Goal: Information Seeking & Learning: Learn about a topic

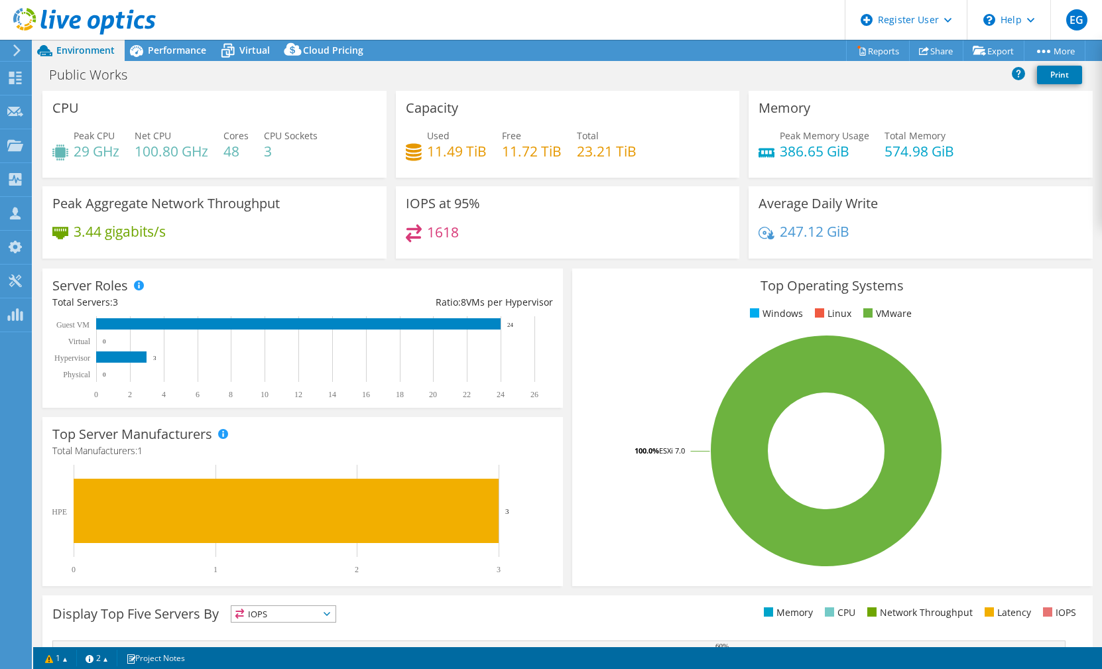
click at [561, 307] on div "Server Roles Physical Servers represent bare metal servers that were targets of…" at bounding box center [303, 338] width 530 height 149
click at [559, 243] on div "1618" at bounding box center [568, 238] width 324 height 29
click at [190, 44] on span "Performance" at bounding box center [177, 50] width 58 height 13
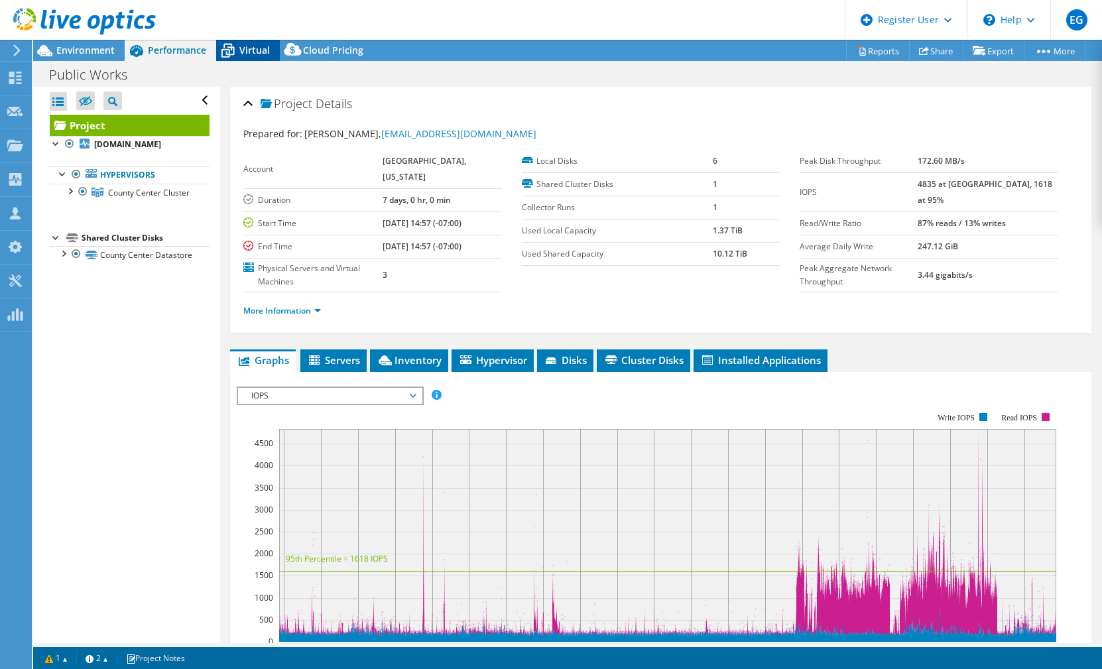
click at [253, 52] on span "Virtual" at bounding box center [254, 50] width 31 height 13
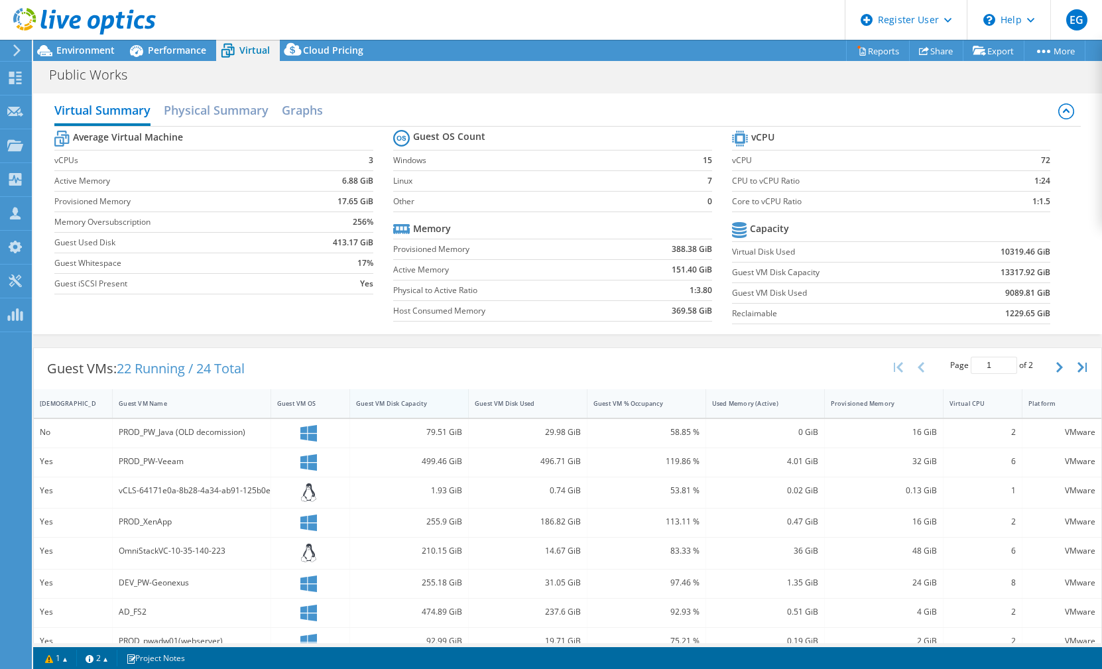
click at [411, 401] on div "Guest VM Disk Capacity" at bounding box center [401, 403] width 90 height 9
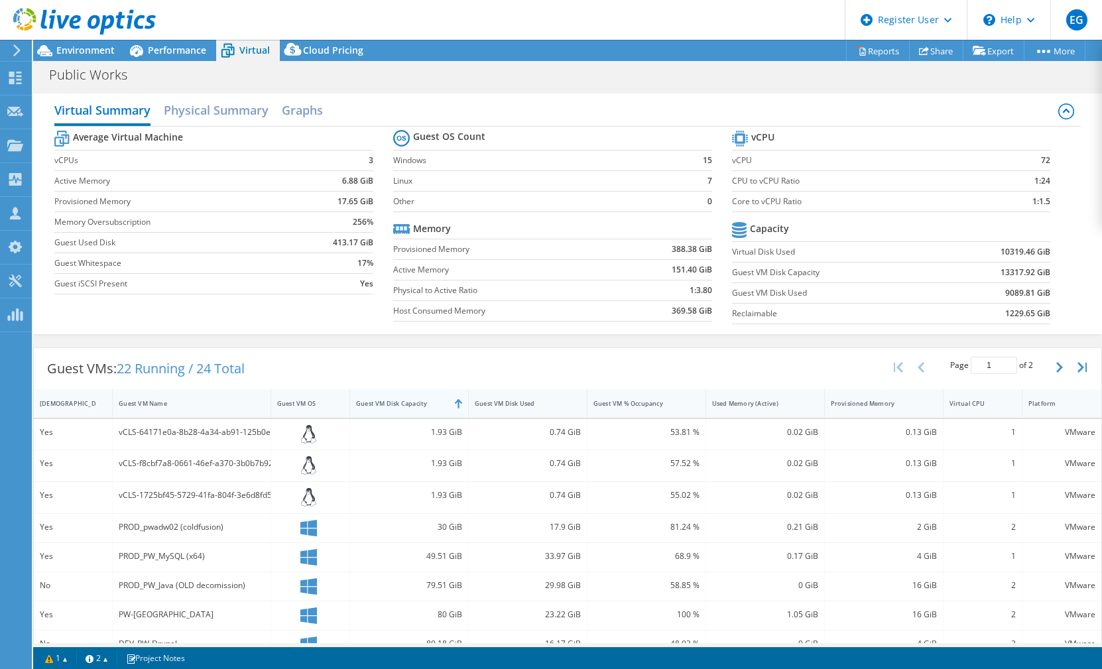
click at [395, 406] on div "Guest VM Disk Capacity" at bounding box center [401, 403] width 90 height 9
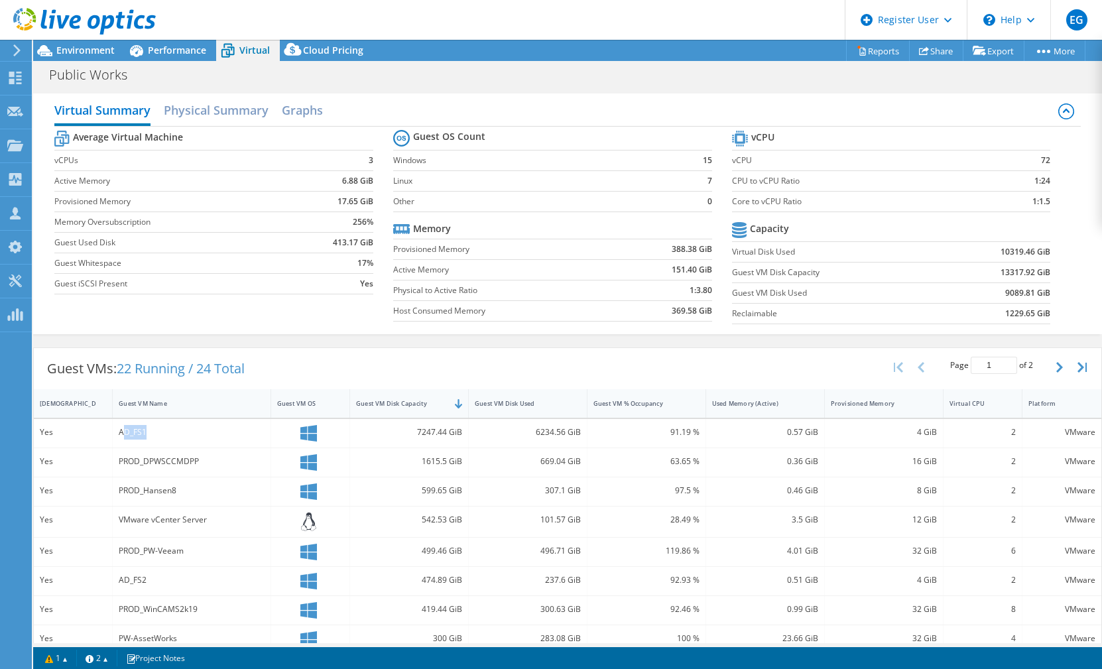
drag, startPoint x: 149, startPoint y: 434, endPoint x: 122, endPoint y: 437, distance: 26.7
click at [122, 437] on div "AD_FS1" at bounding box center [192, 432] width 146 height 15
click at [427, 366] on div "Guest VMs: 22 Running / 24 Total Page 1 of 2 5 rows 10 rows 20 rows 25 rows 50 …" at bounding box center [568, 368] width 1068 height 41
click at [400, 363] on div "Guest VMs: 22 Running / 24 Total Page 1 of 2 5 rows 10 rows 20 rows 25 rows 50 …" at bounding box center [568, 368] width 1068 height 41
click at [183, 53] on span "Performance" at bounding box center [177, 50] width 58 height 13
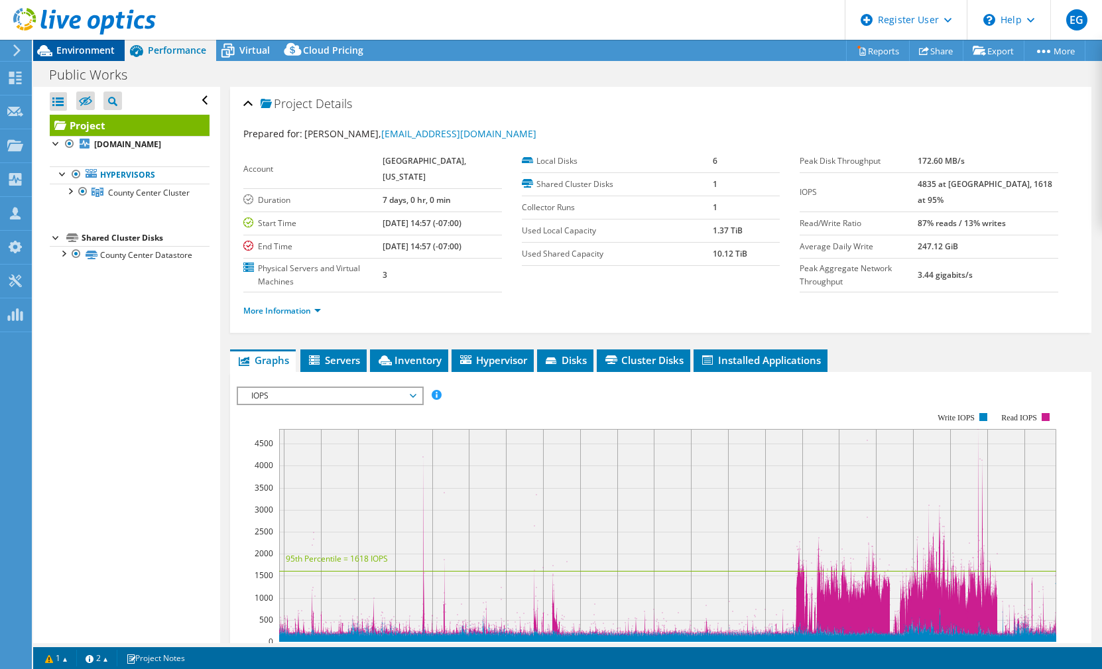
drag, startPoint x: 79, startPoint y: 54, endPoint x: 90, endPoint y: 54, distance: 11.3
click at [79, 54] on span "Environment" at bounding box center [85, 50] width 58 height 13
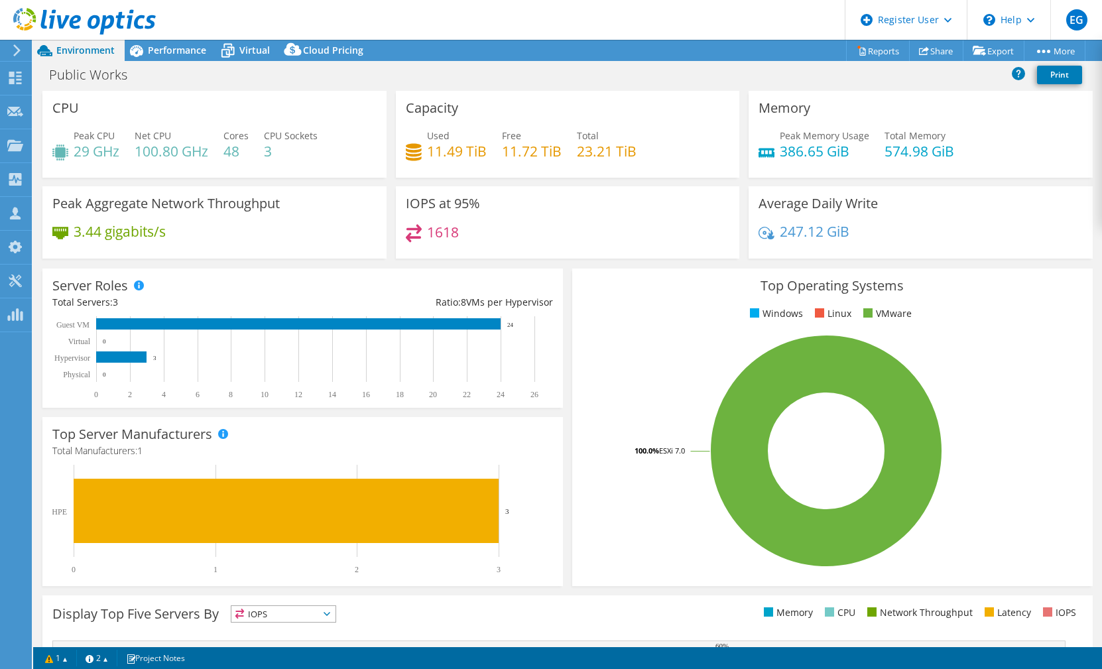
click at [572, 312] on div "Top Operating Systems Windows Linux VMware 100.0% ESXi 7.0" at bounding box center [832, 428] width 521 height 318
click at [607, 326] on div "Top Operating Systems Windows Linux VMware 100.0% ESXi 7.0" at bounding box center [832, 428] width 521 height 318
click at [238, 47] on icon at bounding box center [227, 50] width 23 height 23
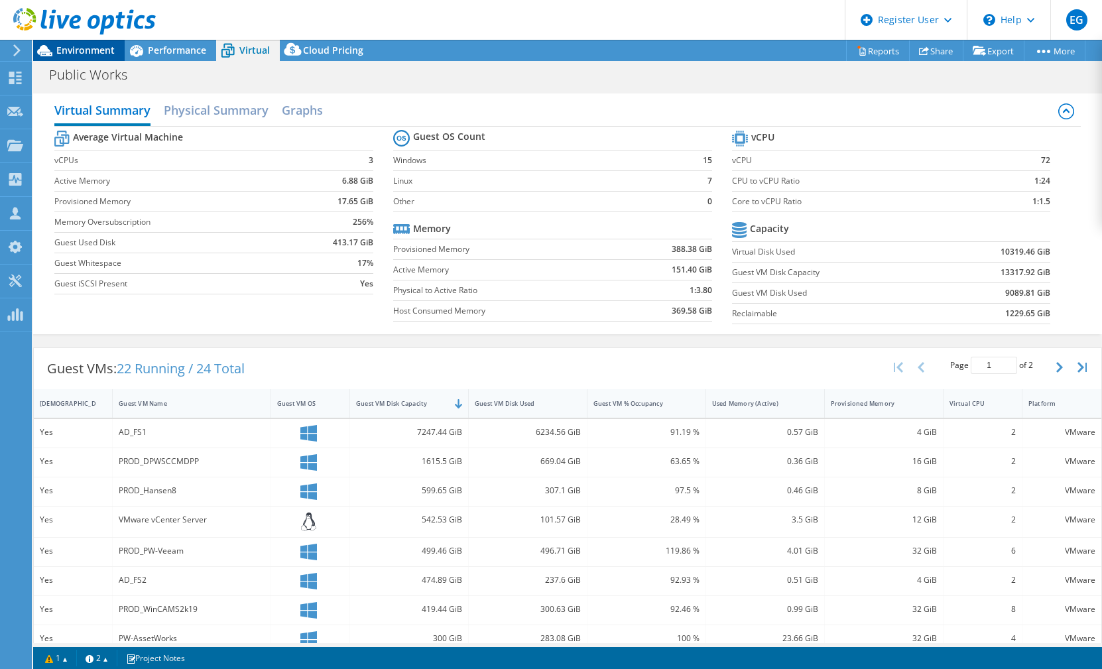
click at [83, 48] on span "Environment" at bounding box center [85, 50] width 58 height 13
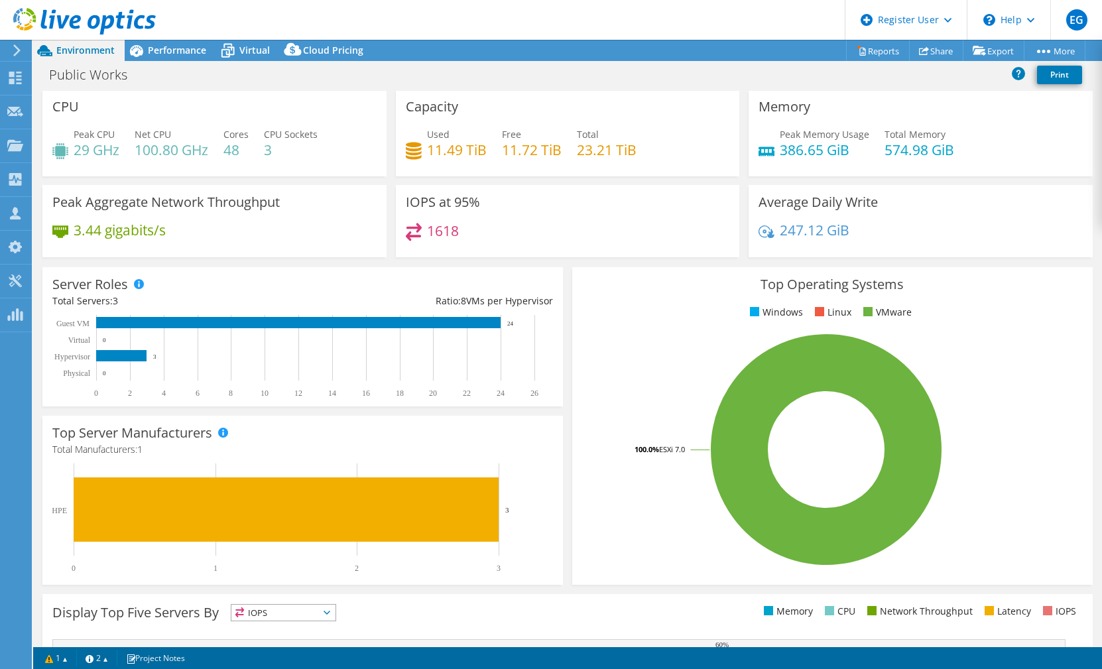
scroll to position [2, 0]
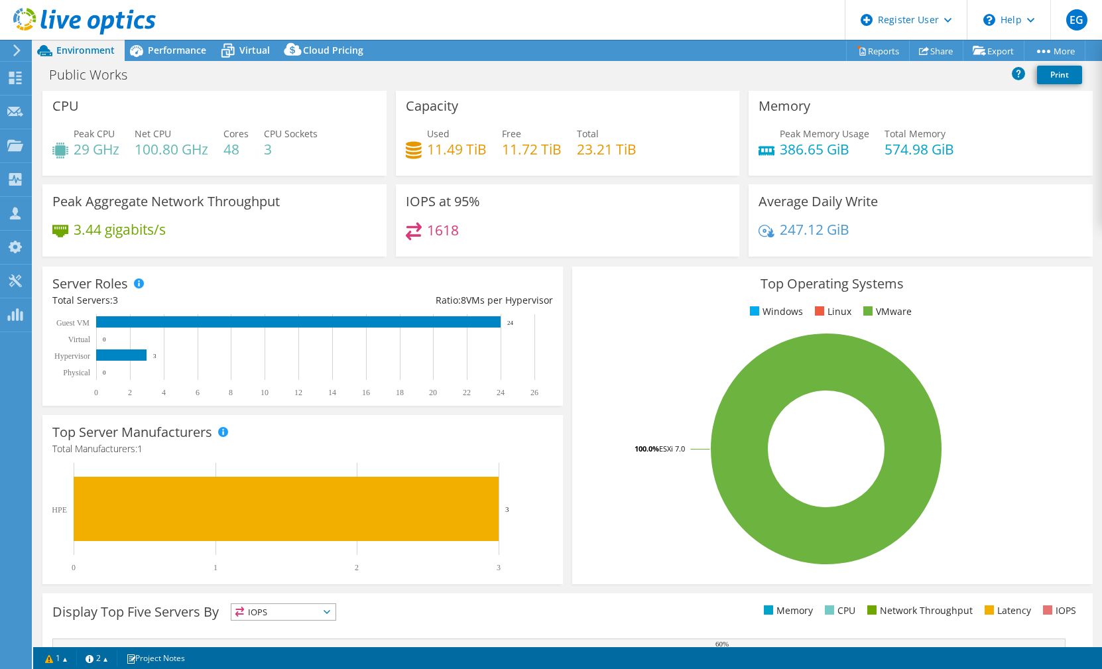
click at [562, 298] on div "Server Roles Physical Servers represent bare metal servers that were targets of…" at bounding box center [303, 336] width 530 height 149
click at [176, 50] on span "Performance" at bounding box center [177, 50] width 58 height 13
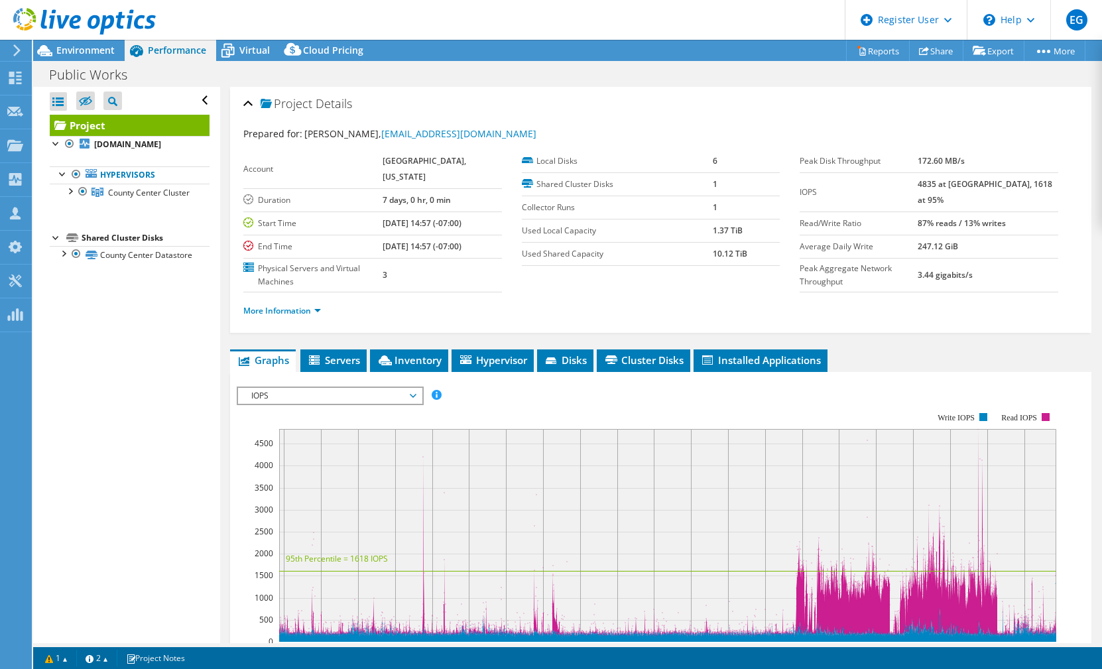
click at [506, 286] on div "Account [GEOGRAPHIC_DATA], [US_STATE] Duration 7 days, 0 hr, 0 min Start Time […" at bounding box center [382, 221] width 279 height 143
click at [97, 50] on span "Environment" at bounding box center [85, 50] width 58 height 13
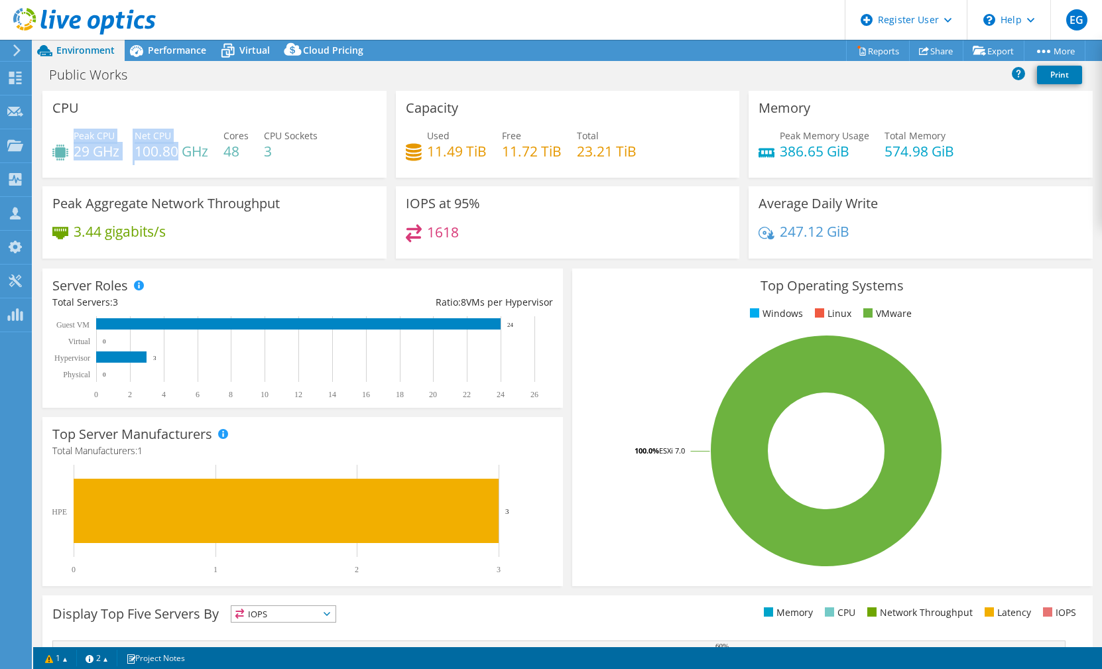
drag, startPoint x: 82, startPoint y: 152, endPoint x: 178, endPoint y: 151, distance: 96.2
click at [178, 151] on div "Peak CPU 29 GHz Net CPU 100.80 GHz Cores 48 CPU Sockets 3" at bounding box center [214, 150] width 324 height 43
drag, startPoint x: 178, startPoint y: 151, endPoint x: 284, endPoint y: 171, distance: 108.1
click at [283, 170] on div "Peak CPU 29 GHz Net CPU 100.80 GHz Cores 48 CPU Sockets 3" at bounding box center [214, 150] width 324 height 43
click at [176, 50] on span "Performance" at bounding box center [177, 50] width 58 height 13
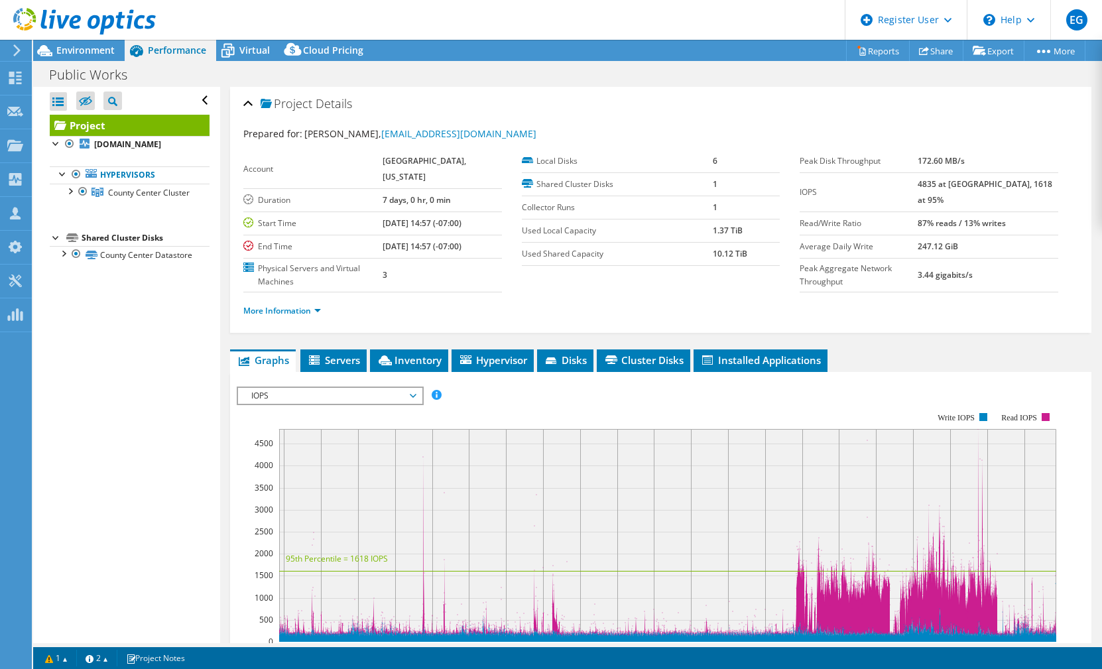
click at [257, 304] on li "More Information" at bounding box center [286, 311] width 86 height 15
click at [258, 311] on link "More Information" at bounding box center [282, 310] width 78 height 11
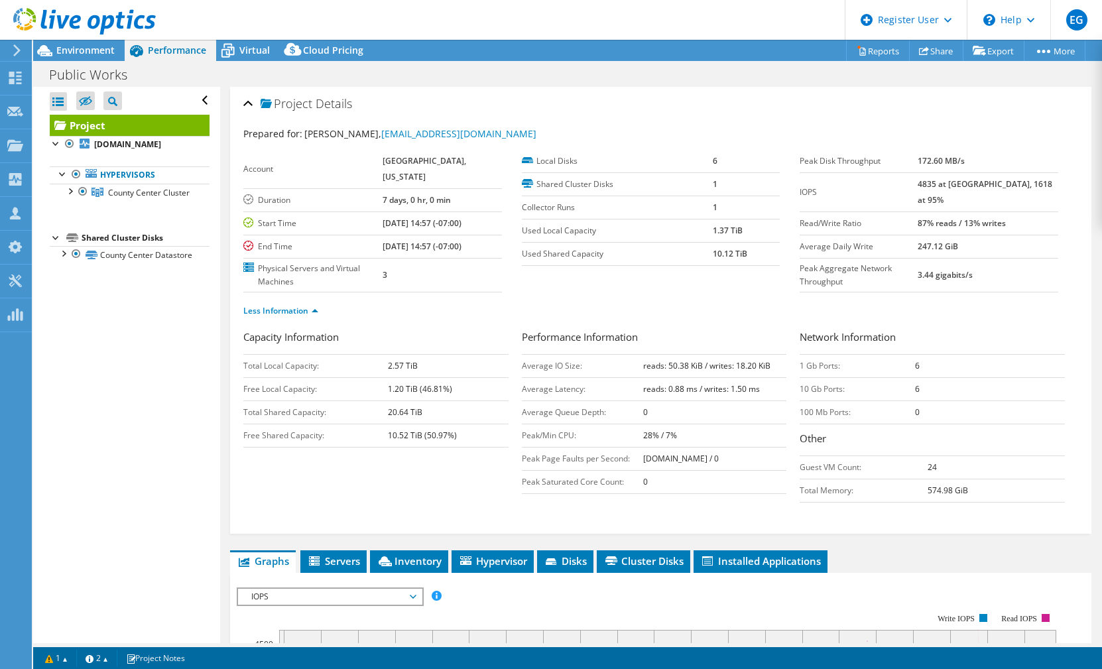
click at [751, 314] on ul "Less Information" at bounding box center [660, 309] width 835 height 18
click at [239, 62] on icon at bounding box center [227, 50] width 23 height 23
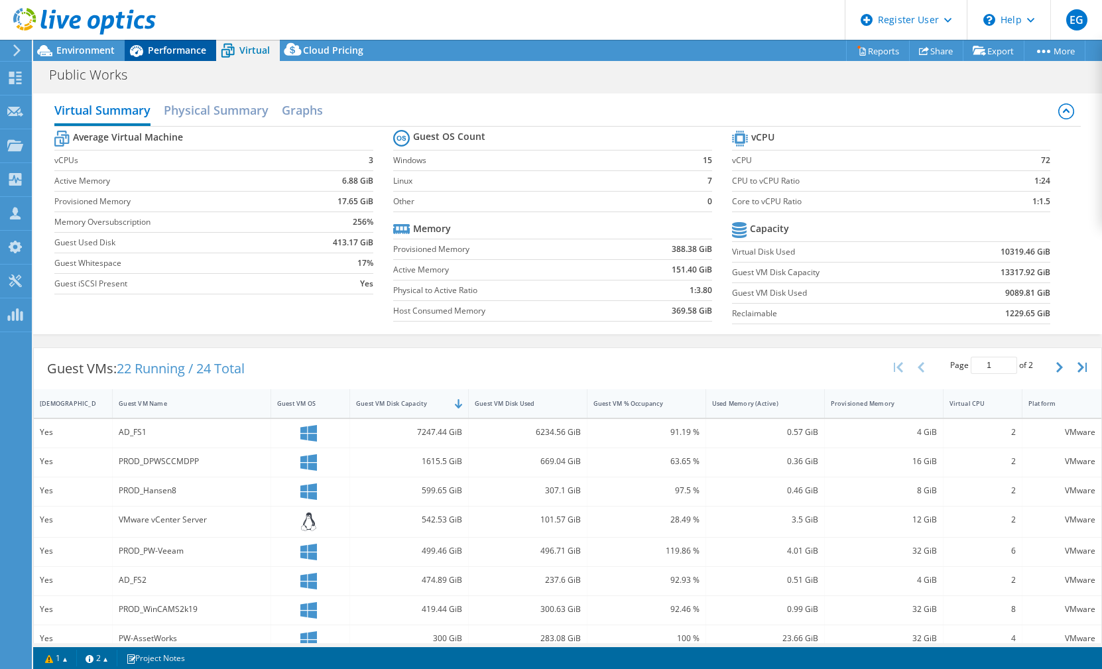
click at [172, 50] on span "Performance" at bounding box center [177, 50] width 58 height 13
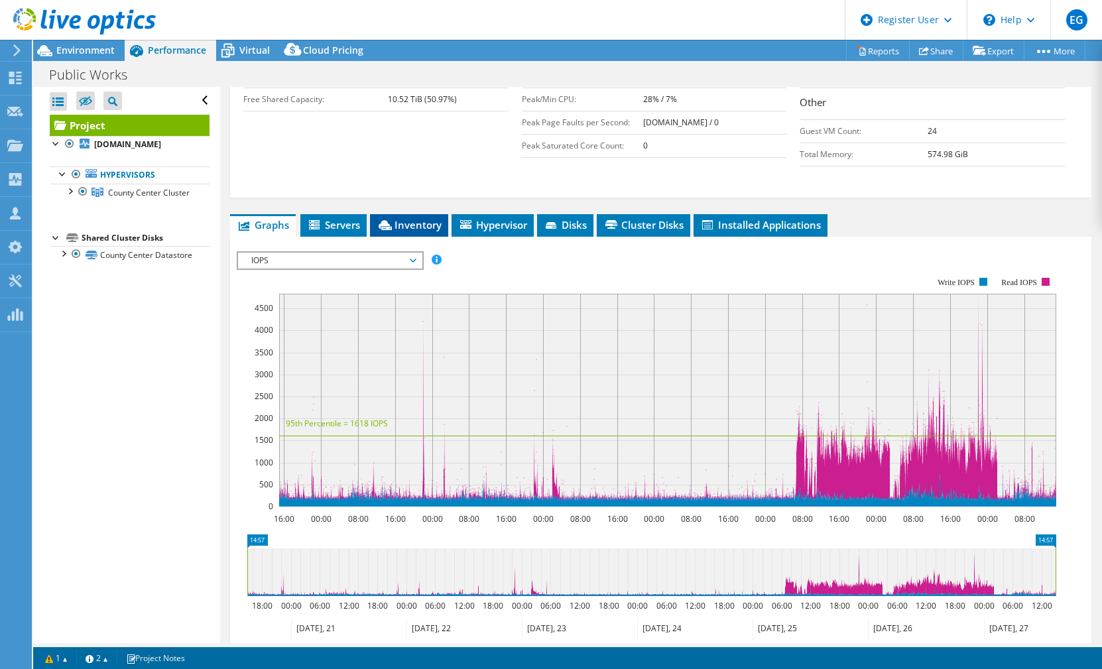
click at [410, 231] on span "Inventory" at bounding box center [409, 224] width 65 height 13
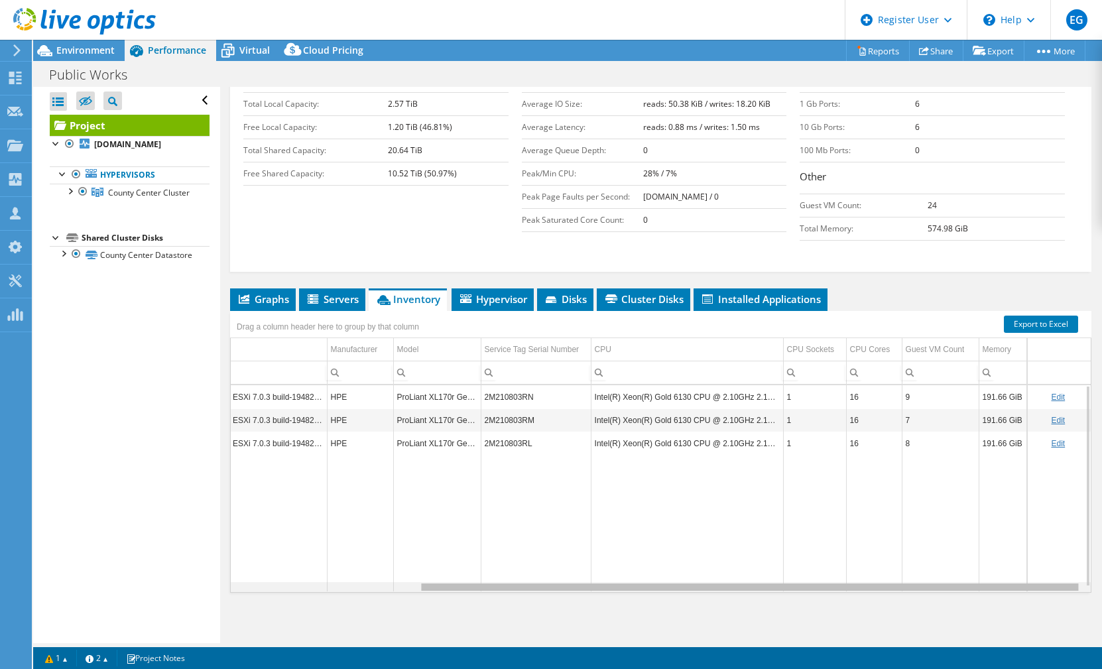
scroll to position [0, 155]
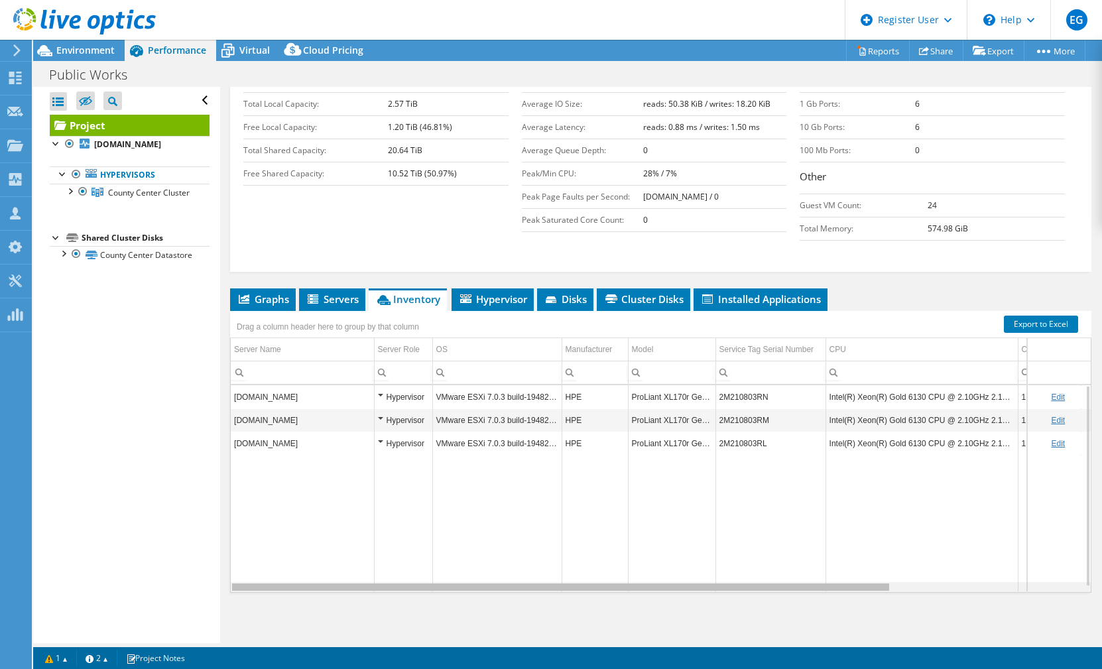
drag, startPoint x: 875, startPoint y: 588, endPoint x: 780, endPoint y: 584, distance: 94.9
click at [778, 588] on body "EG Dell User [PERSON_NAME] [PERSON_NAME][EMAIL_ADDRESS][PERSON_NAME][DOMAIN_NAM…" at bounding box center [551, 334] width 1102 height 669
drag, startPoint x: 730, startPoint y: 586, endPoint x: 663, endPoint y: 584, distance: 67.0
click at [663, 584] on body "EG Dell User [PERSON_NAME] [PERSON_NAME][EMAIL_ADDRESS][PERSON_NAME][DOMAIN_NAM…" at bounding box center [551, 334] width 1102 height 669
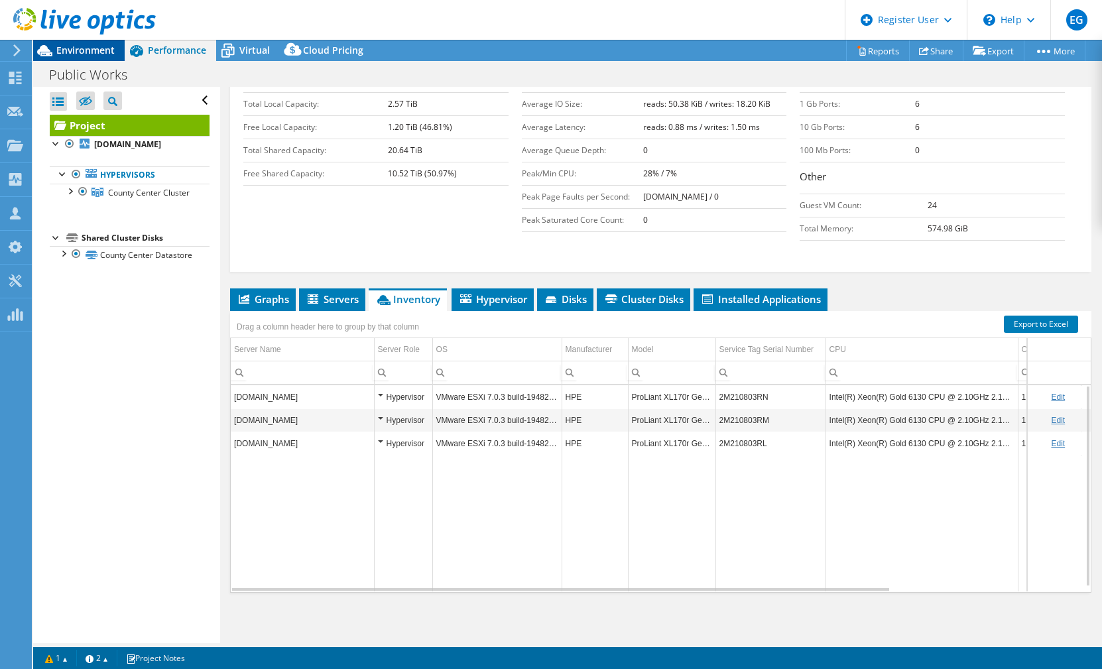
click at [74, 48] on span "Environment" at bounding box center [85, 50] width 58 height 13
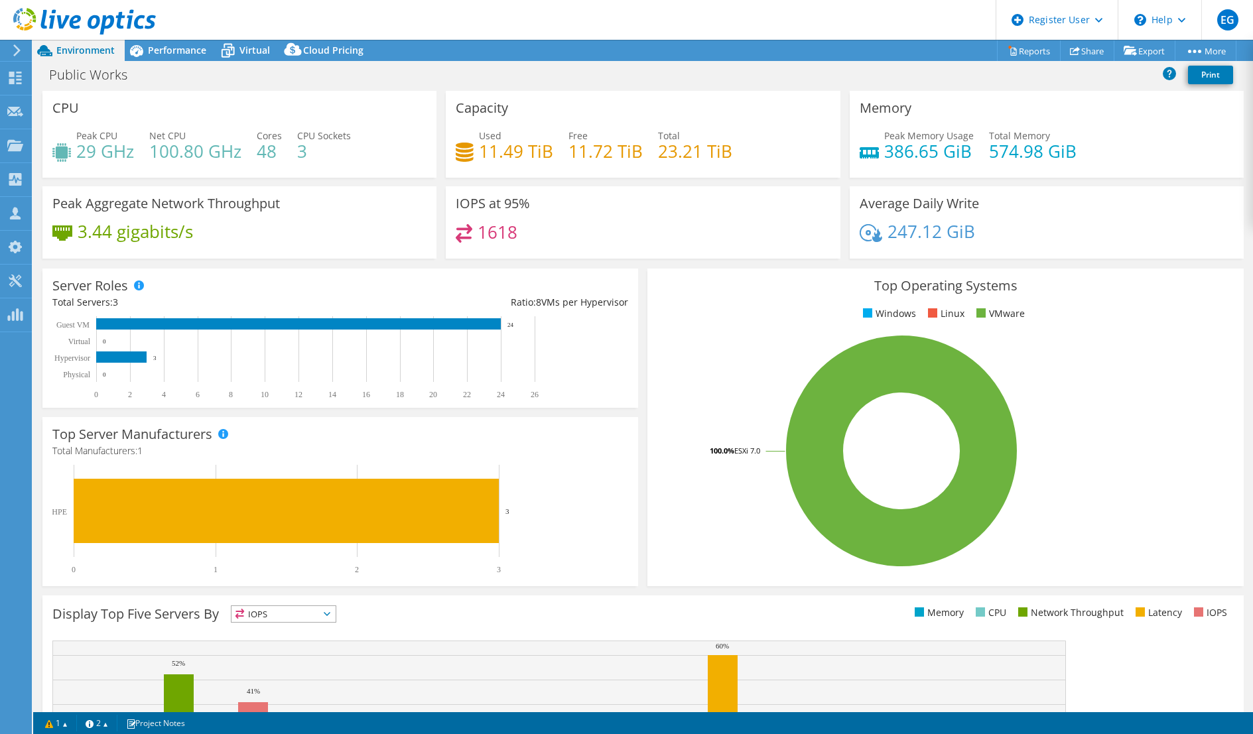
scroll to position [170, 0]
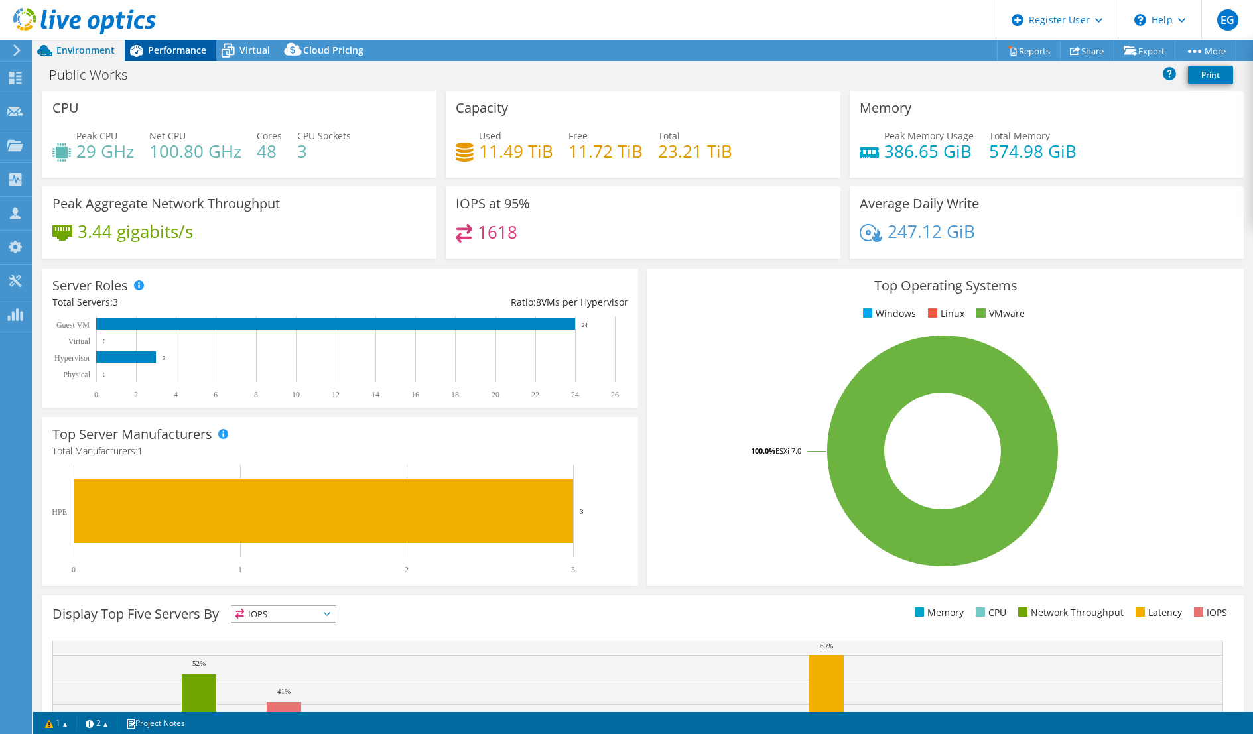
click at [180, 58] on div "Performance" at bounding box center [171, 50] width 92 height 21
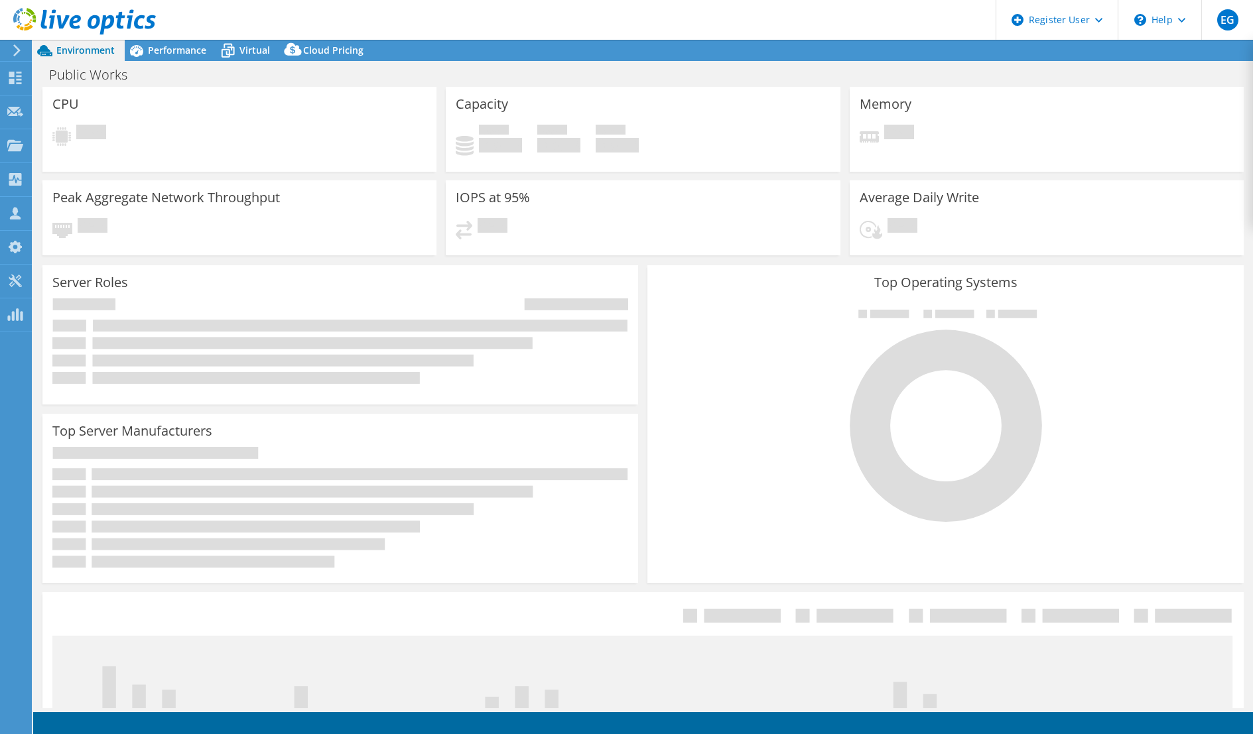
select select "USD"
